Goal: Find specific page/section: Find specific page/section

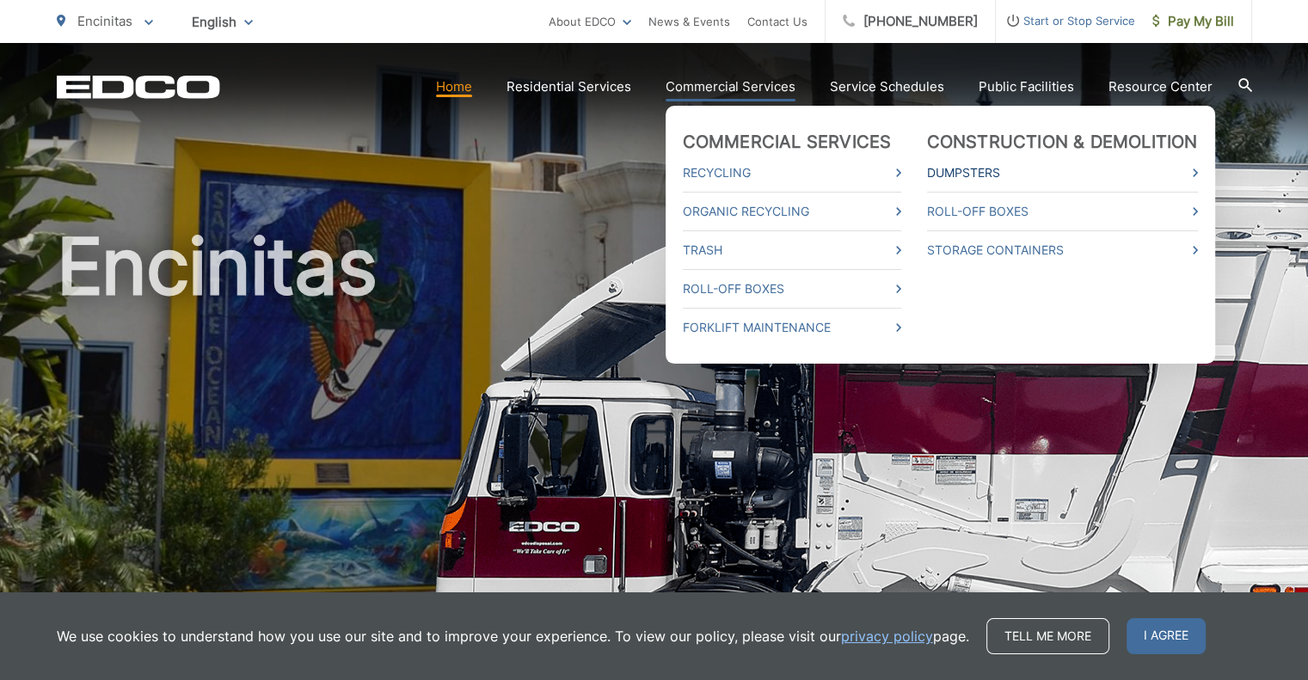
click at [1009, 173] on link "Dumpsters" at bounding box center [1062, 173] width 271 height 21
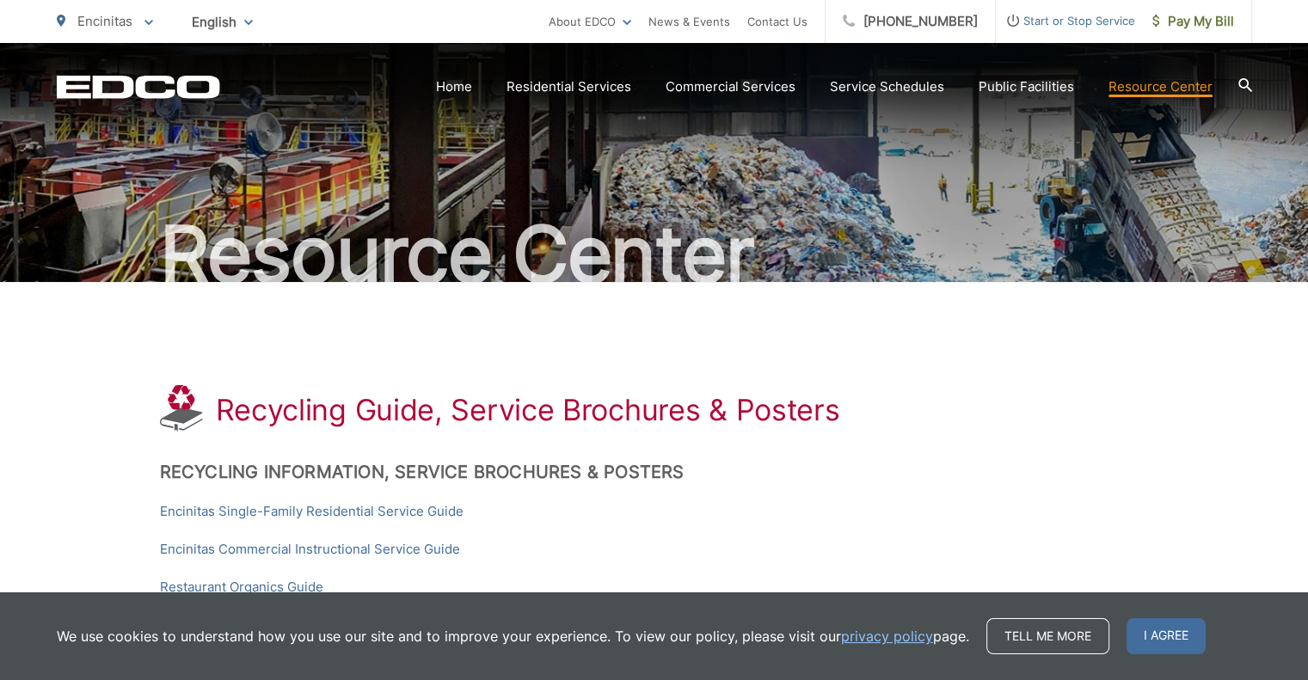
scroll to position [172, 0]
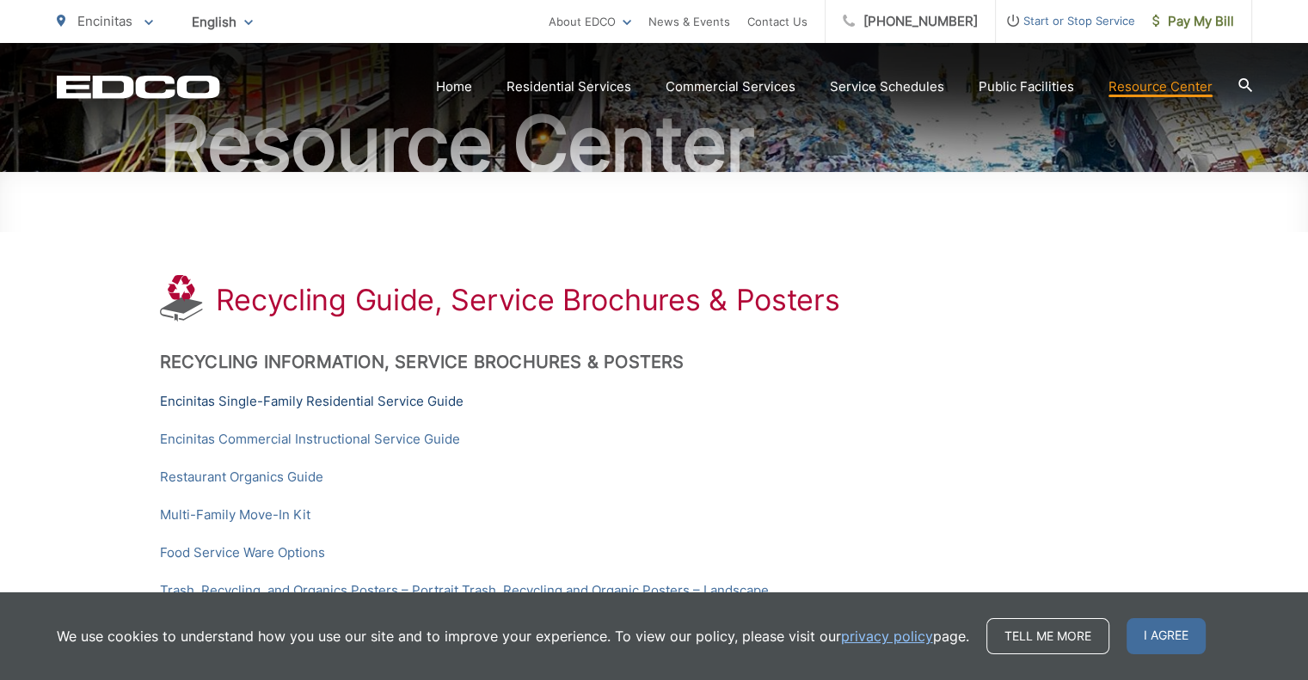
click at [420, 402] on link "Encinitas Single-Family Residential Service Guide" at bounding box center [312, 401] width 304 height 21
